Goal: Information Seeking & Learning: Learn about a topic

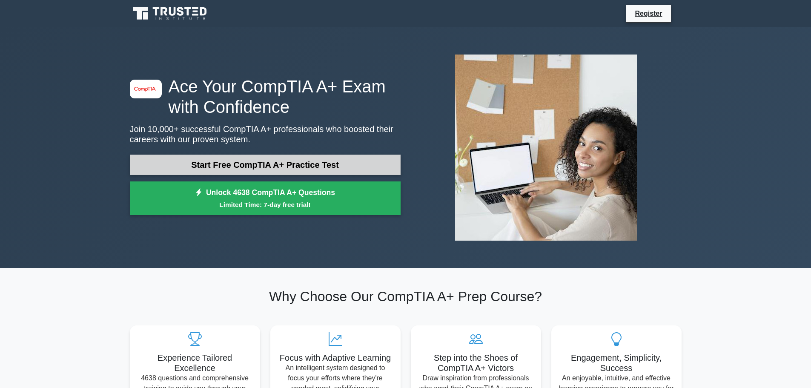
click at [250, 165] on link "Start Free CompTIA A+ Practice Test" at bounding box center [265, 165] width 271 height 20
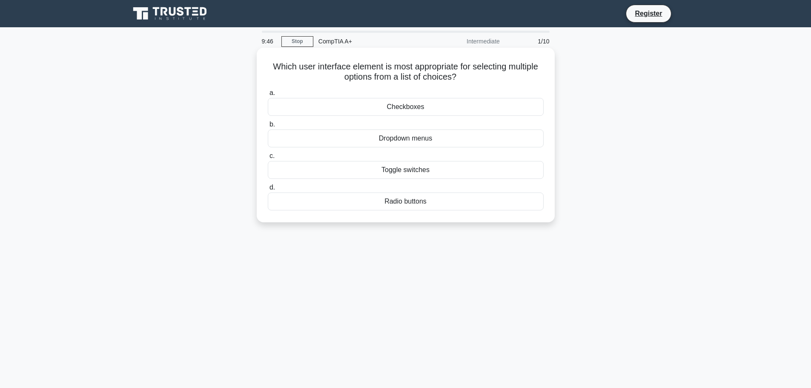
click at [362, 107] on div "Checkboxes" at bounding box center [406, 107] width 276 height 18
click at [268, 96] on input "a. Checkboxes" at bounding box center [268, 93] width 0 height 6
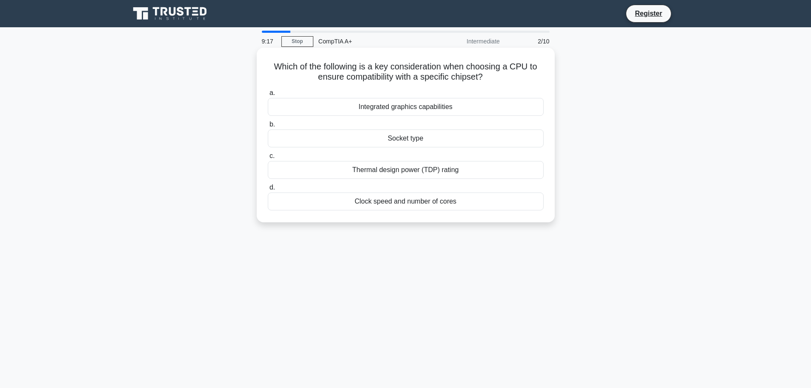
click at [392, 138] on div "Socket type" at bounding box center [406, 138] width 276 height 18
click at [268, 127] on input "b. Socket type" at bounding box center [268, 125] width 0 height 6
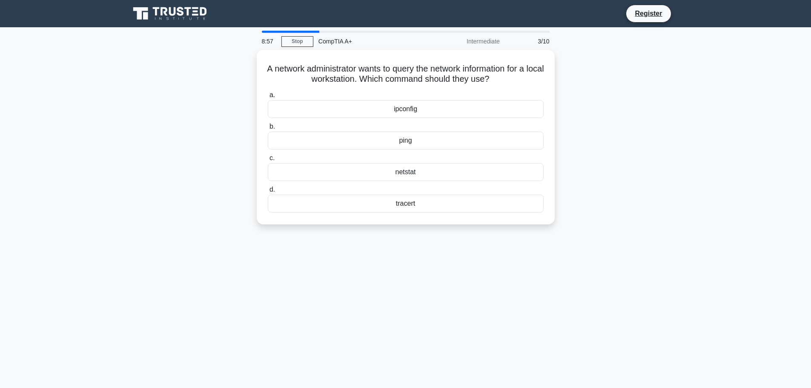
click at [192, 267] on div "8:57 Stop CompTIA A+ Intermediate 3/10 A network administrator wants to query t…" at bounding box center [406, 244] width 562 height 426
click at [402, 171] on div "netstat" at bounding box center [406, 170] width 276 height 18
click at [268, 159] on input "c. netstat" at bounding box center [268, 156] width 0 height 6
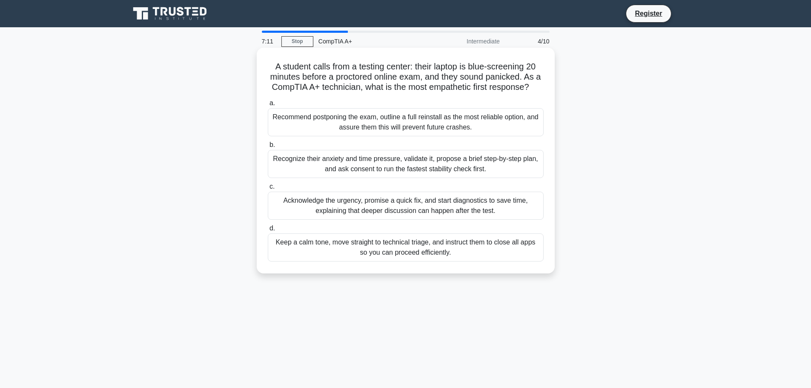
click at [329, 242] on div "Keep a calm tone, move straight to technical triage, and instruct them to close…" at bounding box center [406, 247] width 276 height 28
click at [268, 231] on input "d. Keep a calm tone, move straight to technical triage, and instruct them to cl…" at bounding box center [268, 229] width 0 height 6
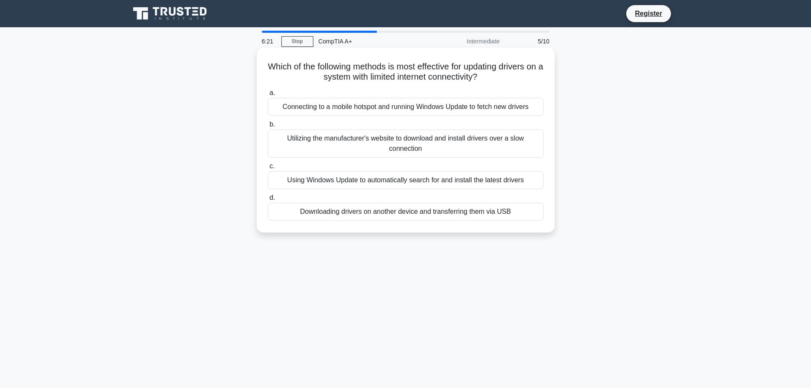
click at [360, 213] on div "Downloading drivers on another device and transferring them via USB" at bounding box center [406, 212] width 276 height 18
click at [268, 200] on input "d. Downloading drivers on another device and transferring them via USB" at bounding box center [268, 198] width 0 height 6
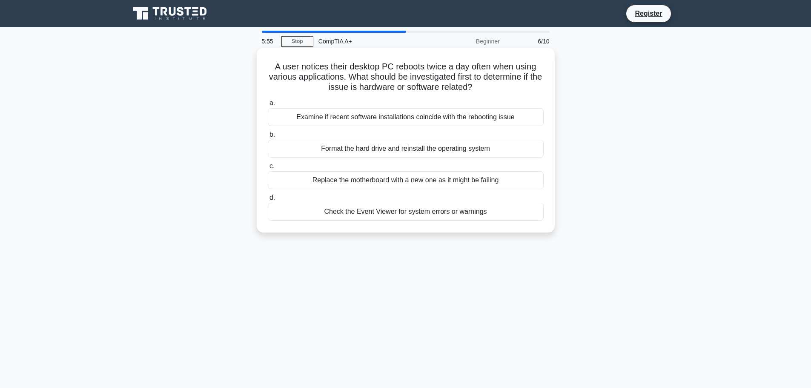
click at [391, 215] on div "Check the Event Viewer for system errors or warnings" at bounding box center [406, 212] width 276 height 18
click at [268, 200] on input "d. Check the Event Viewer for system errors or warnings" at bounding box center [268, 198] width 0 height 6
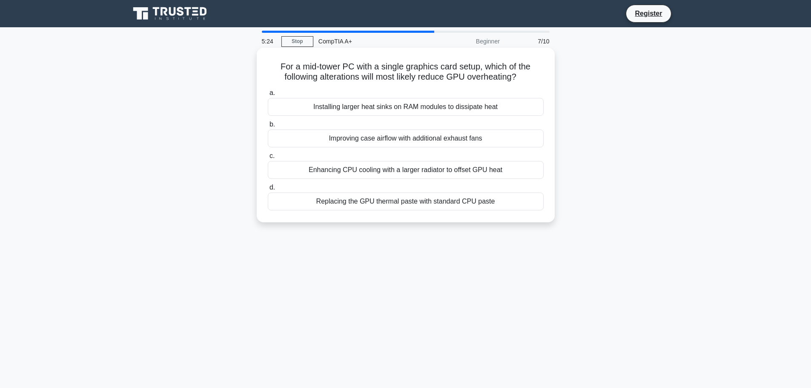
click at [345, 142] on div "Improving case airflow with additional exhaust fans" at bounding box center [406, 138] width 276 height 18
click at [268, 127] on input "b. Improving case airflow with additional exhaust fans" at bounding box center [268, 125] width 0 height 6
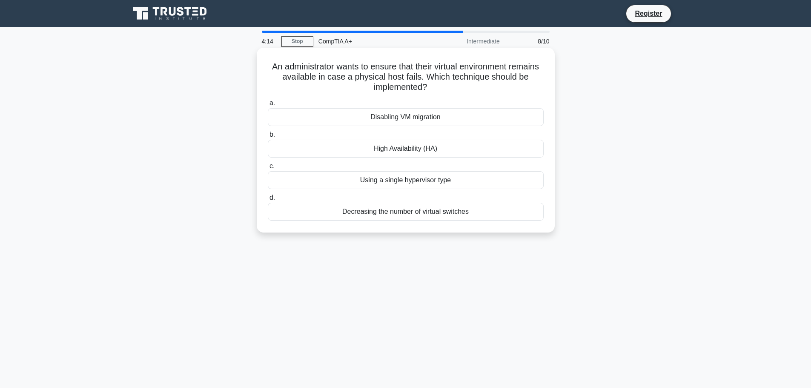
click at [397, 121] on div "Disabling VM migration" at bounding box center [406, 117] width 276 height 18
click at [268, 106] on input "a. Disabling VM migration" at bounding box center [268, 103] width 0 height 6
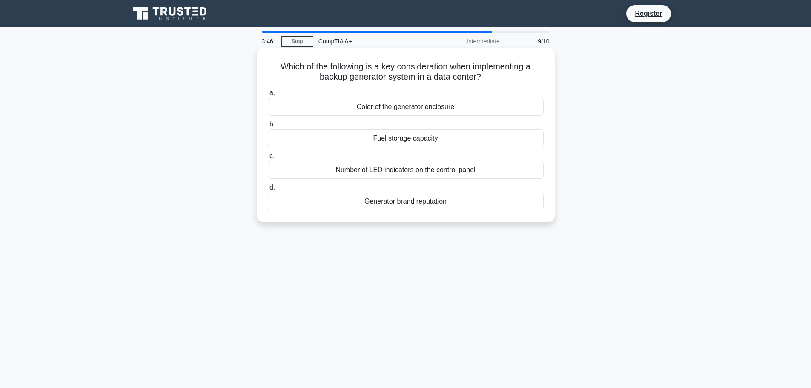
drag, startPoint x: 407, startPoint y: 139, endPoint x: 410, endPoint y: 164, distance: 25.3
click at [410, 164] on div "a. Color of the generator enclosure b. Fuel storage capacity c. d." at bounding box center [406, 149] width 286 height 126
click at [355, 149] on div "a. Color of the generator enclosure b. Fuel storage capacity c. d." at bounding box center [406, 149] width 286 height 126
click at [403, 143] on div "Fuel storage capacity" at bounding box center [406, 138] width 276 height 18
click at [268, 127] on input "b. Fuel storage capacity" at bounding box center [268, 125] width 0 height 6
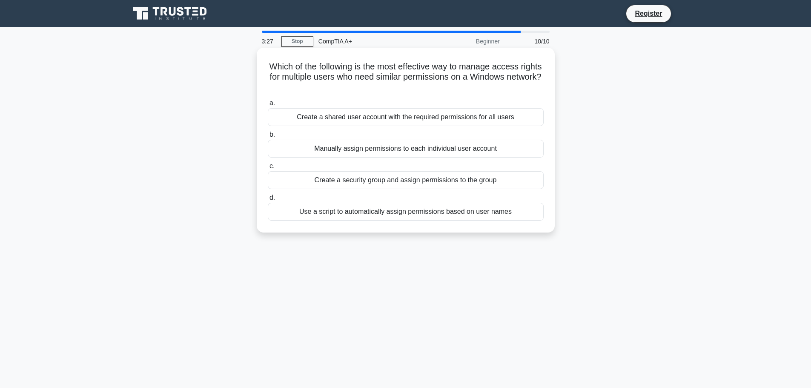
click at [405, 178] on div "Create a security group and assign permissions to the group" at bounding box center [406, 180] width 276 height 18
click at [268, 169] on input "c. Create a security group and assign permissions to the group" at bounding box center [268, 166] width 0 height 6
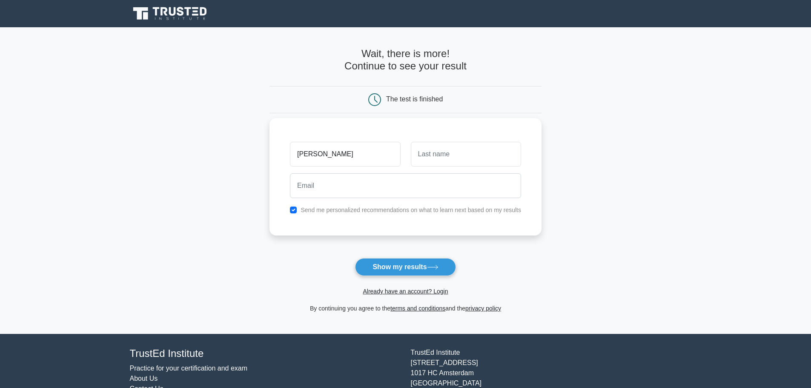
type input "[PERSON_NAME]"
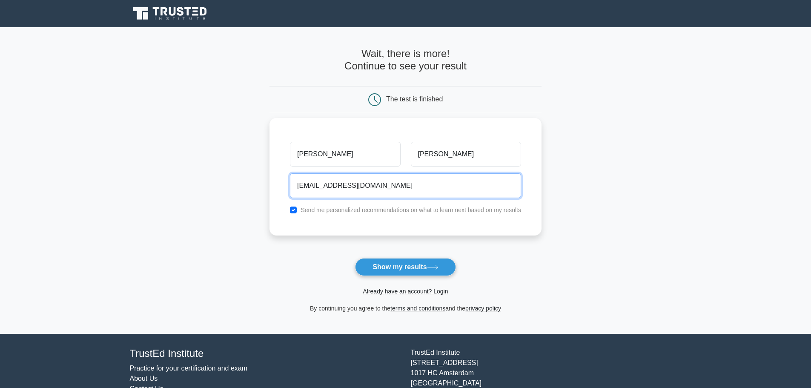
click at [301, 184] on input "[EMAIL_ADDRESS][DOMAIN_NAME]" at bounding box center [405, 185] width 231 height 25
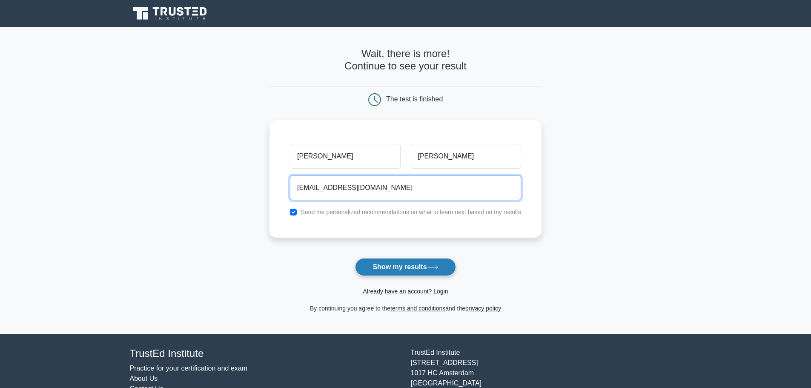
type input "[EMAIL_ADDRESS][DOMAIN_NAME]"
click at [397, 264] on button "Show my results" at bounding box center [405, 267] width 100 height 18
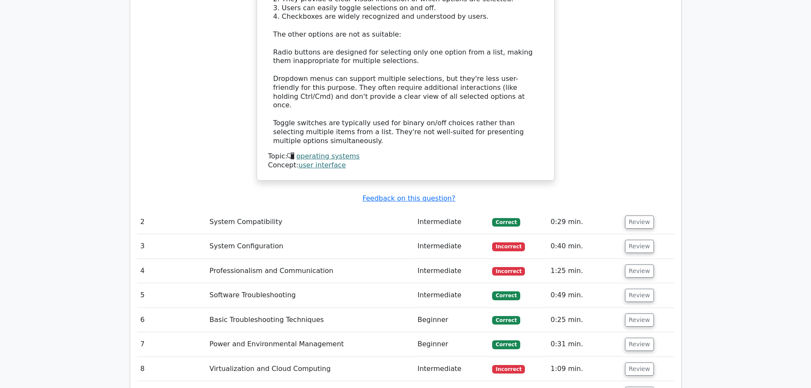
scroll to position [1022, 0]
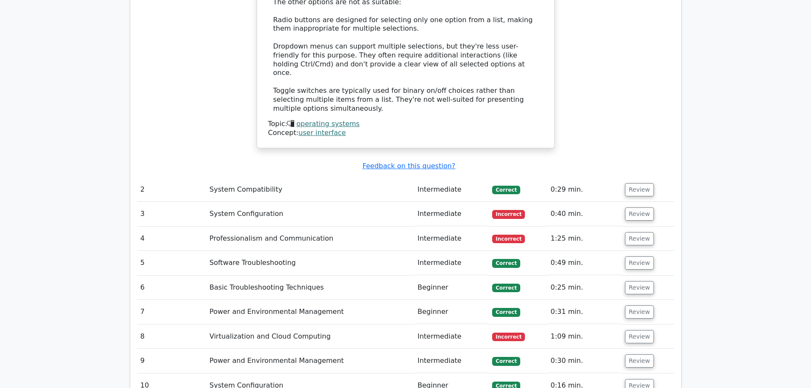
click at [272, 202] on td "System Configuration" at bounding box center [310, 214] width 208 height 24
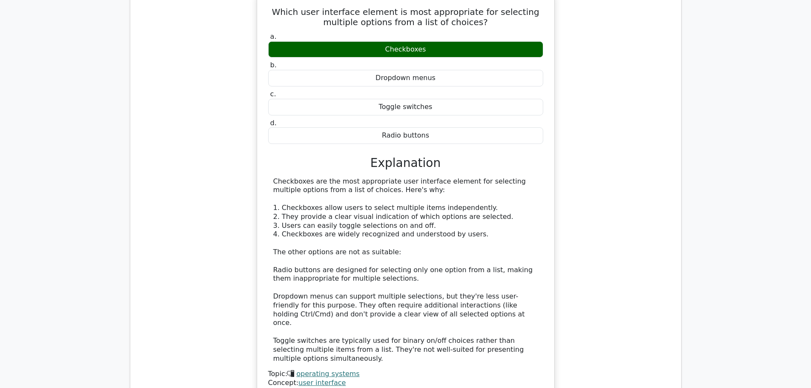
scroll to position [426, 0]
